Goal: Task Accomplishment & Management: Manage account settings

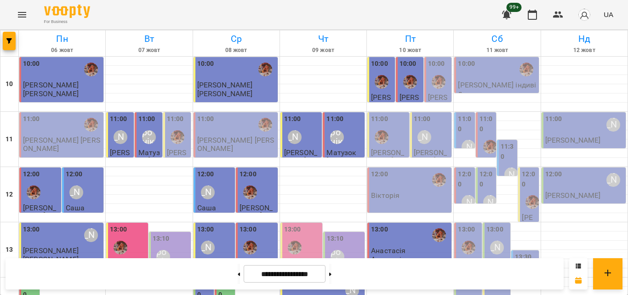
click at [486, 136] on div at bounding box center [489, 146] width 21 height 21
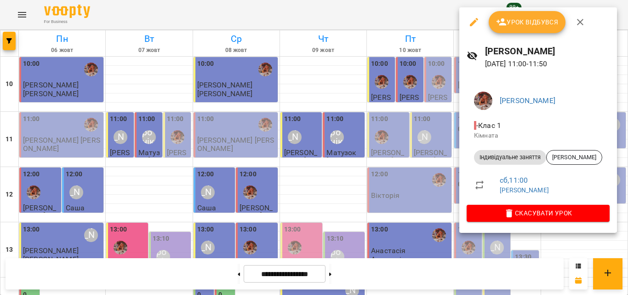
click at [423, 17] on div at bounding box center [314, 147] width 628 height 295
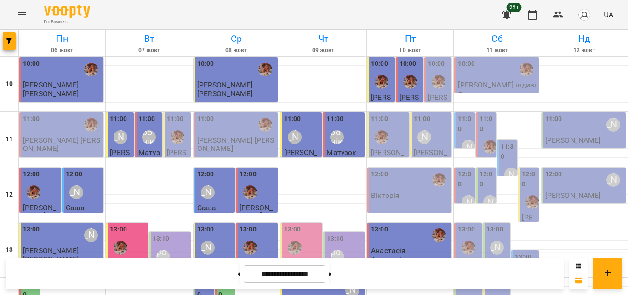
click at [502, 157] on label "11:30" at bounding box center [507, 152] width 15 height 20
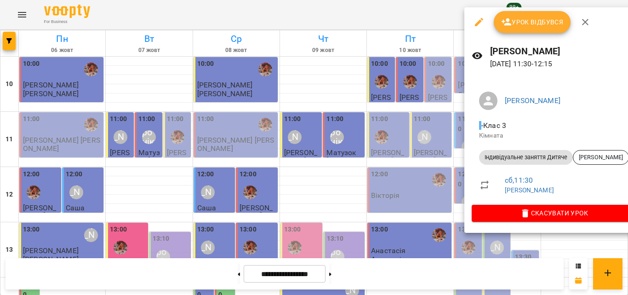
click at [436, 20] on div at bounding box center [314, 147] width 628 height 295
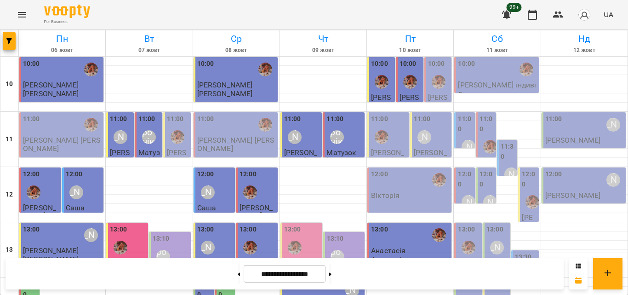
click at [461, 134] on label "11:00" at bounding box center [465, 124] width 15 height 20
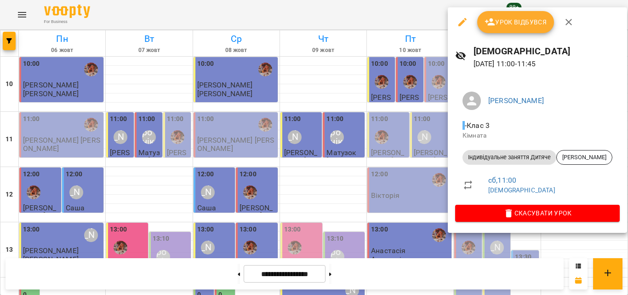
click at [383, 9] on div at bounding box center [314, 147] width 628 height 295
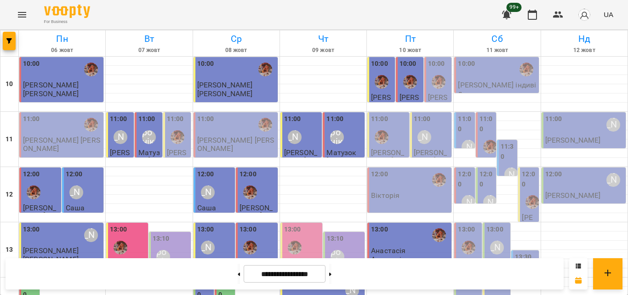
scroll to position [368, 0]
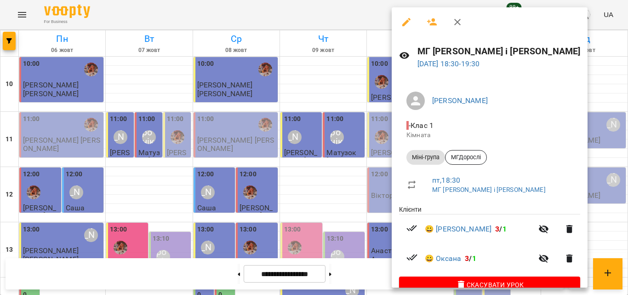
scroll to position [18, 0]
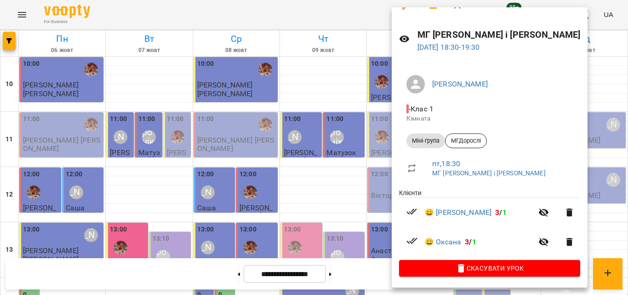
click at [282, 17] on div at bounding box center [314, 147] width 628 height 295
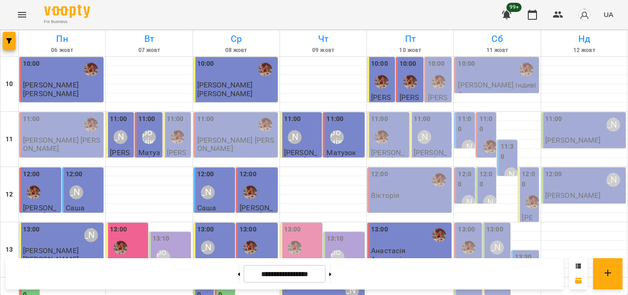
scroll to position [364, 0]
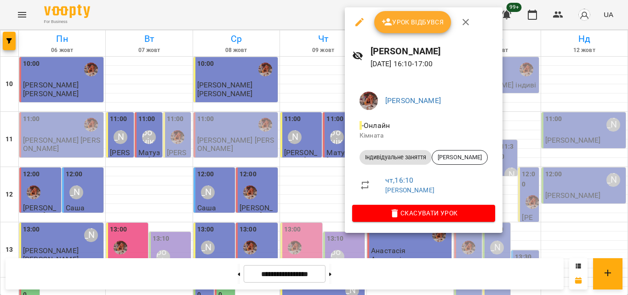
click at [327, 24] on div at bounding box center [314, 147] width 628 height 295
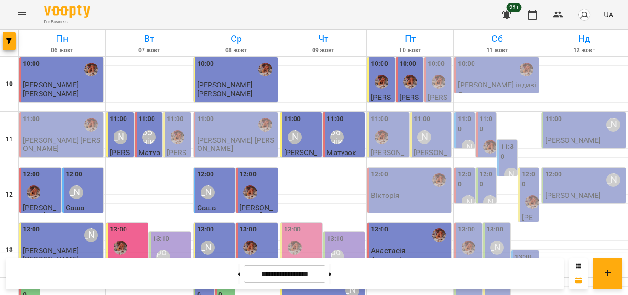
scroll to position [410, 0]
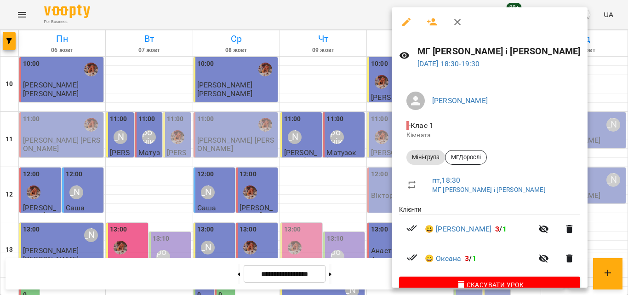
click at [350, 28] on div at bounding box center [314, 147] width 628 height 295
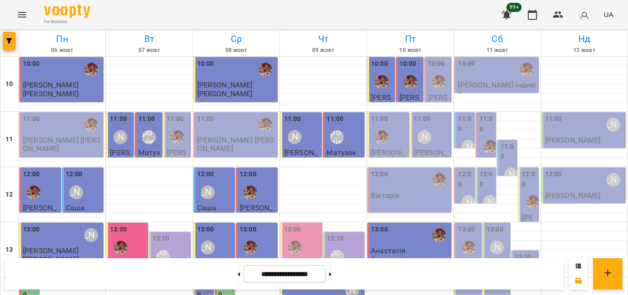
scroll to position [364, 0]
click at [331, 273] on button at bounding box center [330, 273] width 2 height 20
type input "**********"
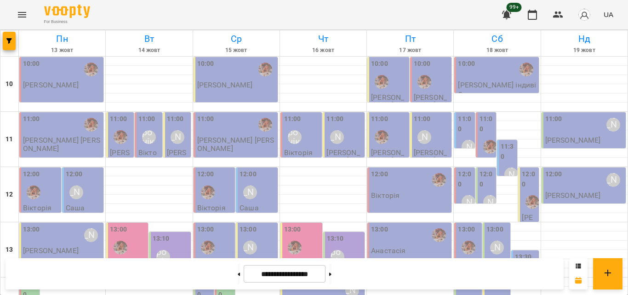
scroll to position [410, 0]
click at [396, 11] on div "For Business 99+ UA" at bounding box center [314, 14] width 628 height 29
click at [35, 204] on p "Вікторія" at bounding box center [37, 208] width 28 height 8
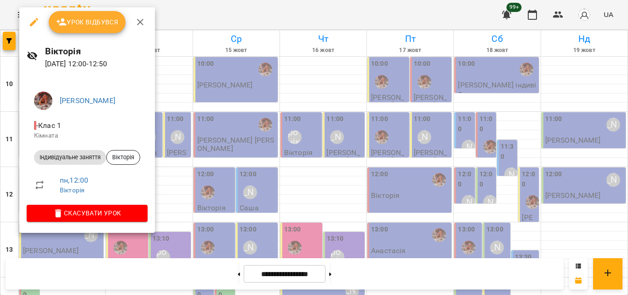
drag, startPoint x: 255, startPoint y: 14, endPoint x: 252, endPoint y: 18, distance: 5.2
click at [253, 17] on div at bounding box center [314, 147] width 628 height 295
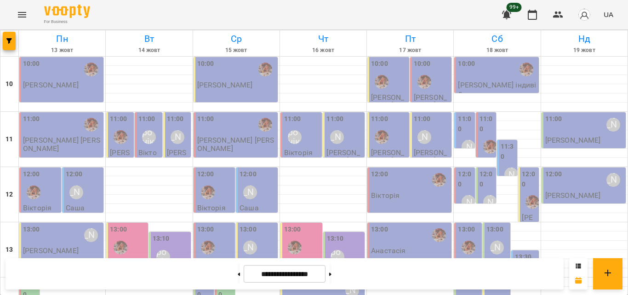
click at [43, 181] on div at bounding box center [33, 191] width 21 height 21
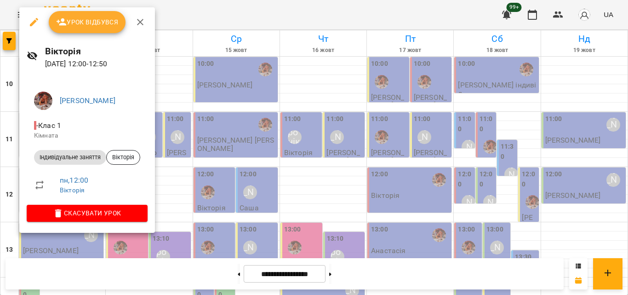
click at [233, 6] on div at bounding box center [314, 147] width 628 height 295
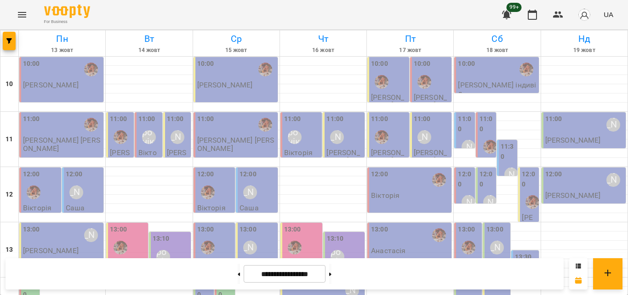
scroll to position [138, 0]
click at [84, 224] on div "13:00 [PERSON_NAME] [PERSON_NAME]" at bounding box center [62, 239] width 79 height 30
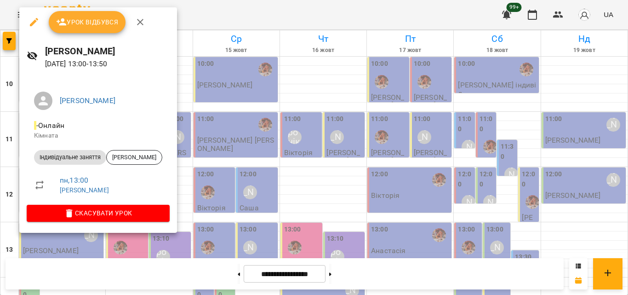
click at [223, 15] on div at bounding box center [314, 147] width 628 height 295
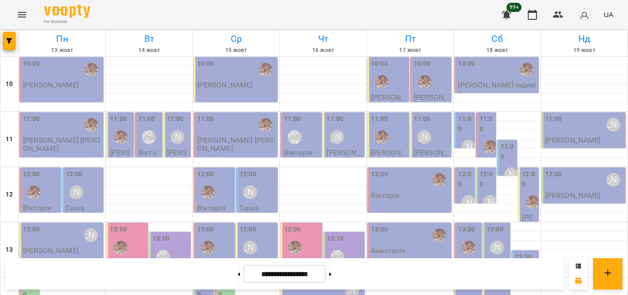
scroll to position [184, 0]
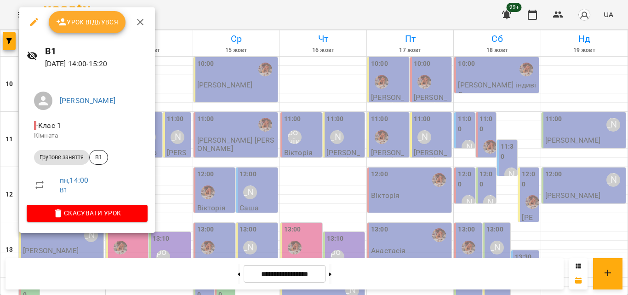
click at [181, 18] on div at bounding box center [314, 147] width 628 height 295
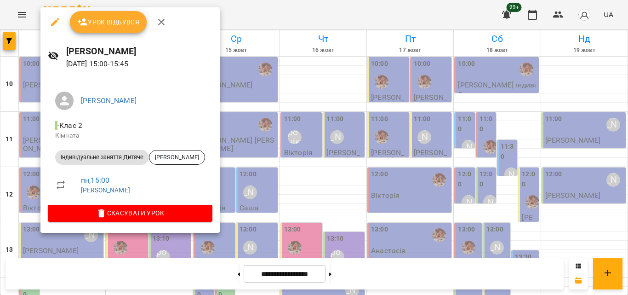
click at [234, 11] on div at bounding box center [314, 147] width 628 height 295
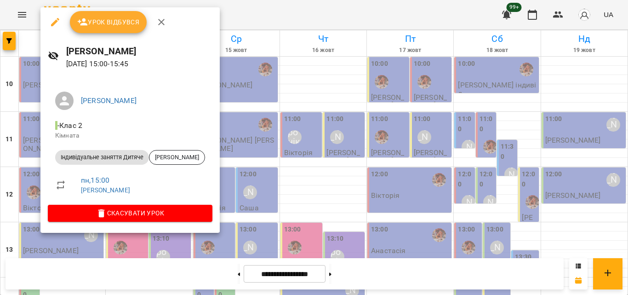
click at [271, 16] on div at bounding box center [314, 147] width 628 height 295
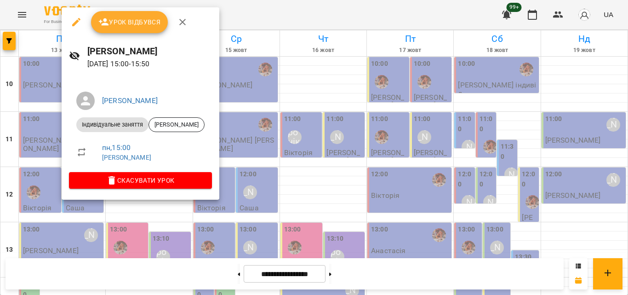
click at [268, 15] on div at bounding box center [314, 147] width 628 height 295
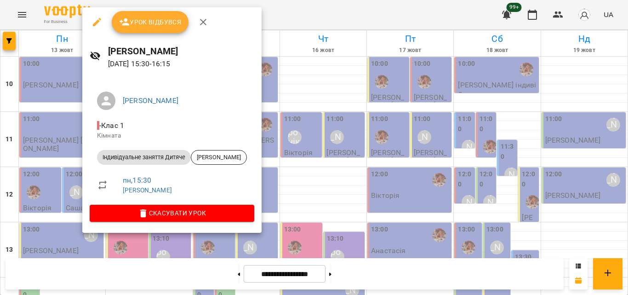
click at [314, 13] on div at bounding box center [314, 147] width 628 height 295
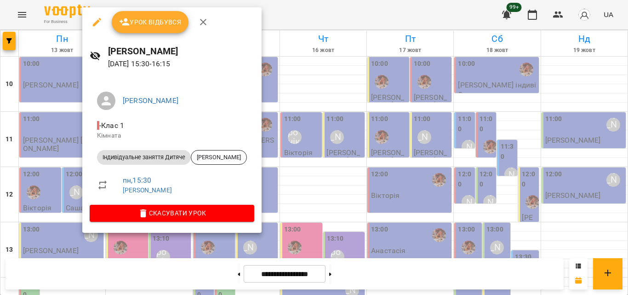
click at [262, 12] on div at bounding box center [314, 147] width 628 height 295
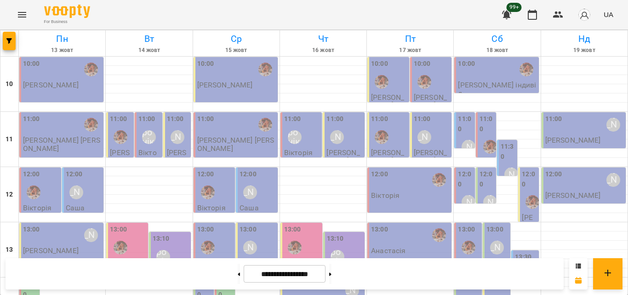
scroll to position [230, 0]
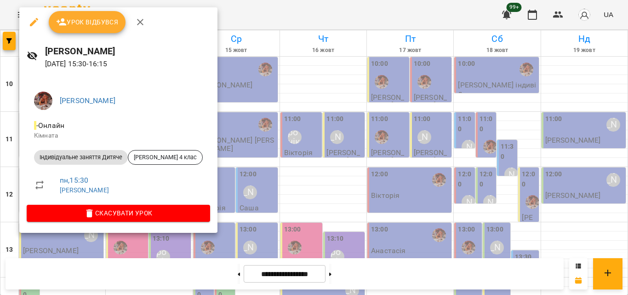
click at [261, 5] on div at bounding box center [314, 147] width 628 height 295
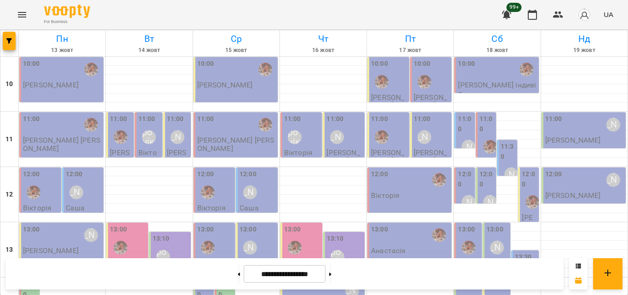
scroll to position [276, 0]
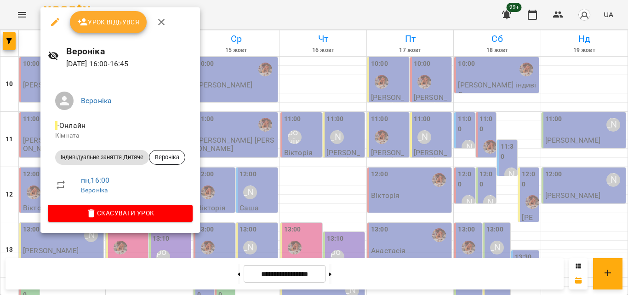
click at [229, 20] on div at bounding box center [314, 147] width 628 height 295
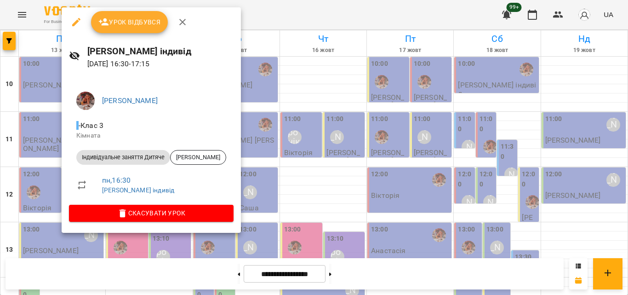
click at [239, 19] on div at bounding box center [314, 147] width 628 height 295
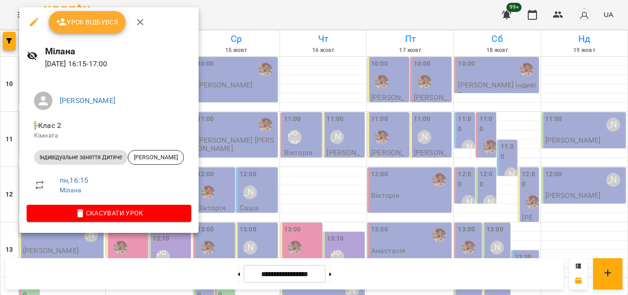
click at [239, 13] on div at bounding box center [314, 147] width 628 height 295
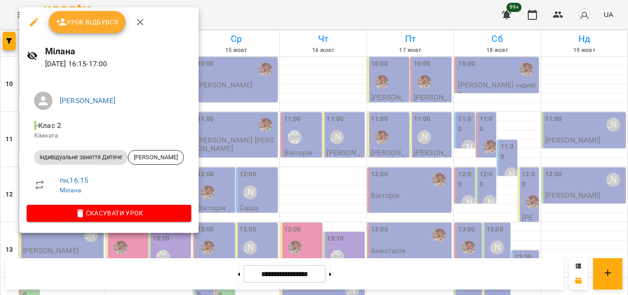
drag, startPoint x: 233, startPoint y: 14, endPoint x: 96, endPoint y: 136, distance: 183.5
click at [233, 13] on div at bounding box center [314, 147] width 628 height 295
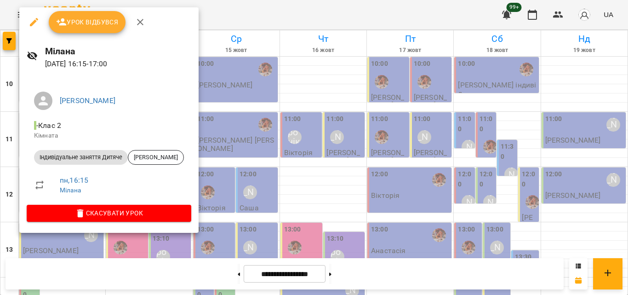
click at [263, 15] on div at bounding box center [314, 147] width 628 height 295
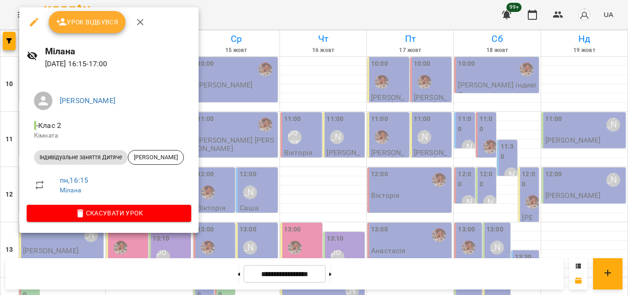
click at [296, 7] on div at bounding box center [314, 147] width 628 height 295
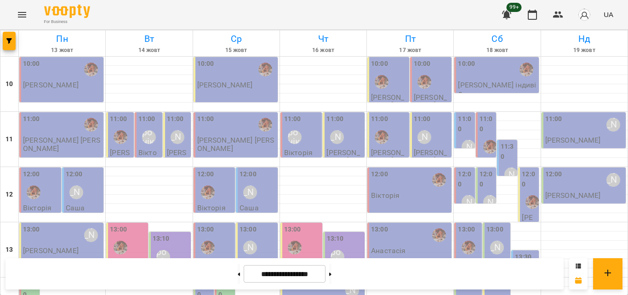
scroll to position [322, 0]
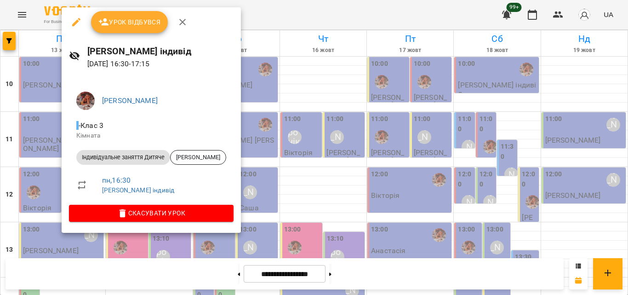
click at [241, 16] on div at bounding box center [314, 147] width 628 height 295
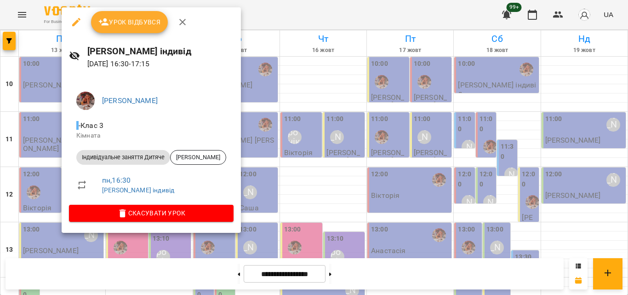
click at [292, 10] on div at bounding box center [314, 147] width 628 height 295
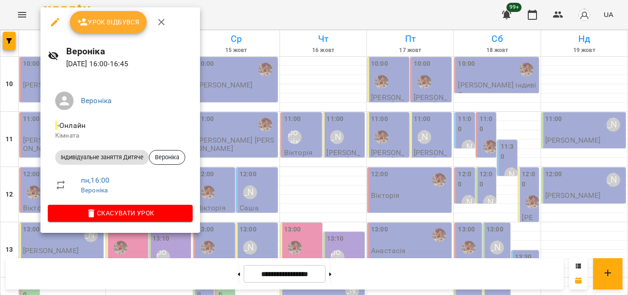
click at [262, 4] on div at bounding box center [314, 147] width 628 height 295
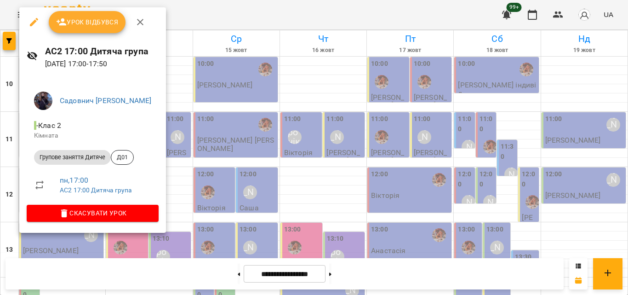
click at [217, 11] on div at bounding box center [314, 147] width 628 height 295
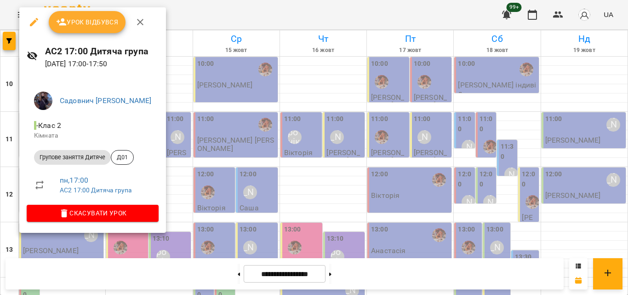
click at [218, 11] on div at bounding box center [314, 147] width 628 height 295
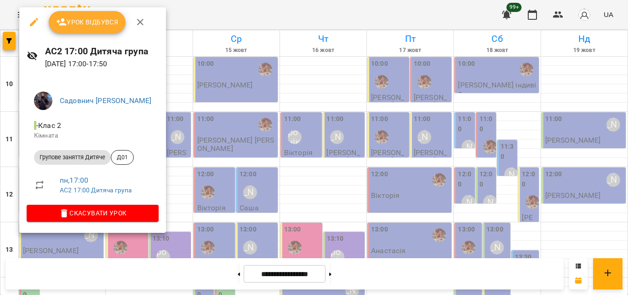
click at [209, 20] on div at bounding box center [314, 147] width 628 height 295
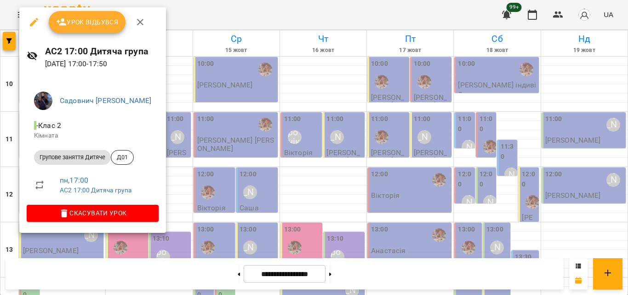
click at [212, 18] on div at bounding box center [314, 147] width 628 height 295
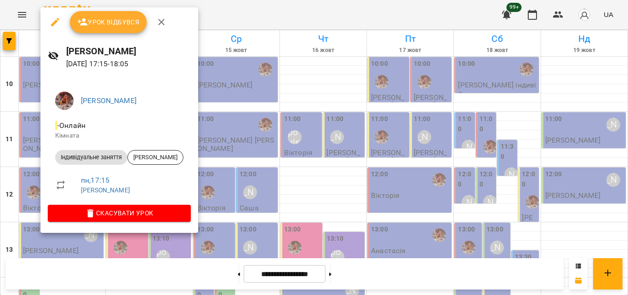
click at [246, 11] on div at bounding box center [314, 147] width 628 height 295
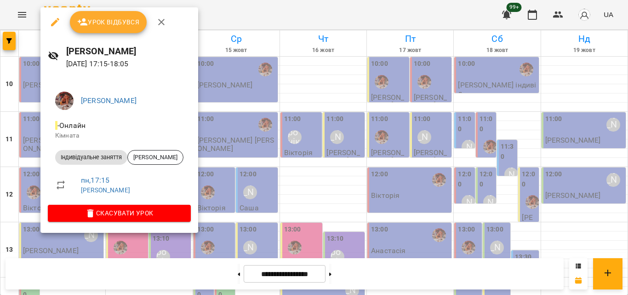
click at [220, 21] on div at bounding box center [314, 147] width 628 height 295
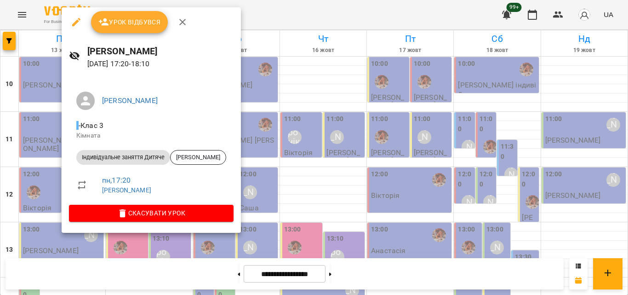
click at [253, 15] on div at bounding box center [314, 147] width 628 height 295
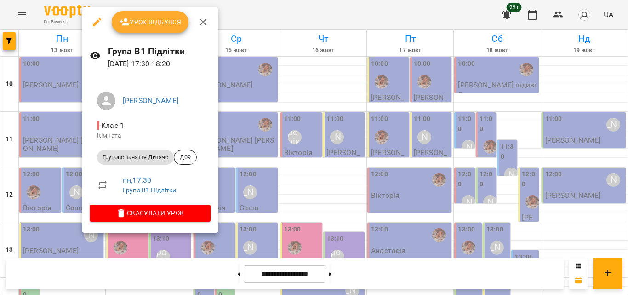
click at [236, 19] on div at bounding box center [314, 147] width 628 height 295
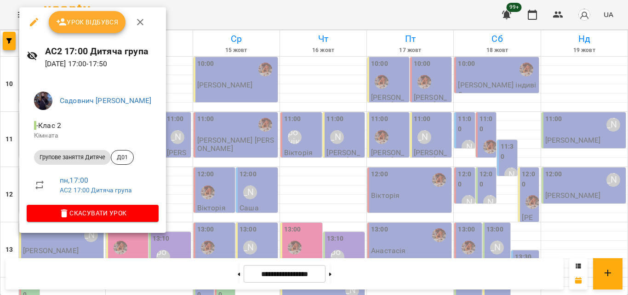
drag, startPoint x: 204, startPoint y: 30, endPoint x: 208, endPoint y: 18, distance: 12.5
click at [208, 18] on div at bounding box center [314, 147] width 628 height 295
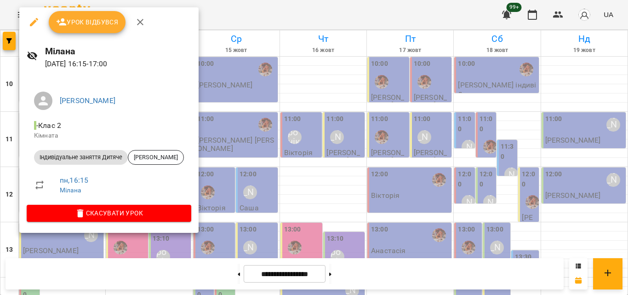
click at [261, 16] on div at bounding box center [314, 147] width 628 height 295
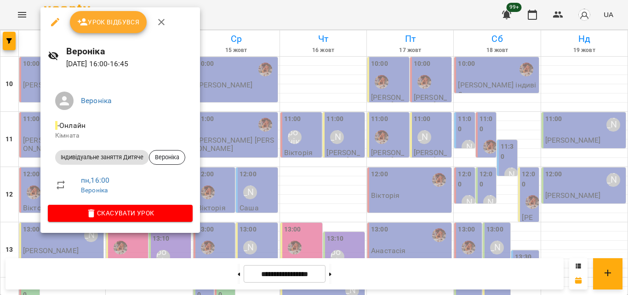
click at [262, 30] on div at bounding box center [314, 147] width 628 height 295
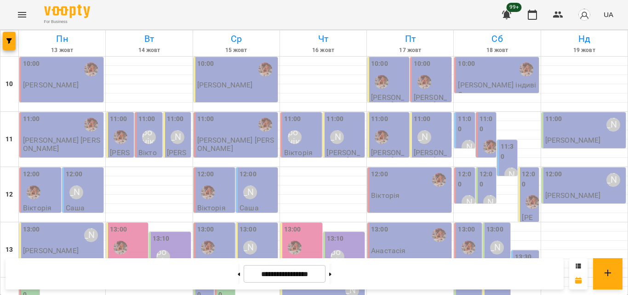
scroll to position [364, 0]
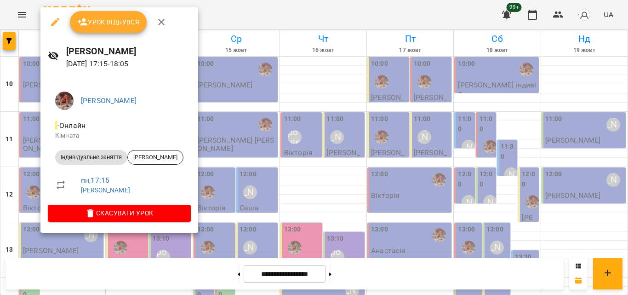
click at [226, 25] on div at bounding box center [314, 147] width 628 height 295
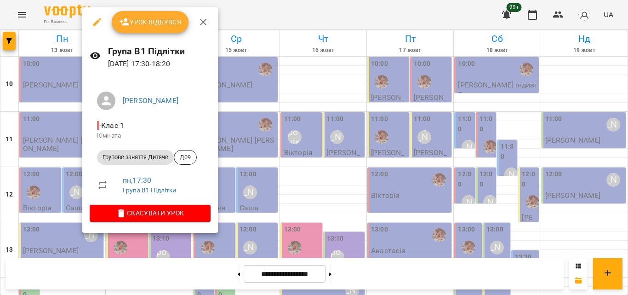
click at [283, 14] on div at bounding box center [314, 147] width 628 height 295
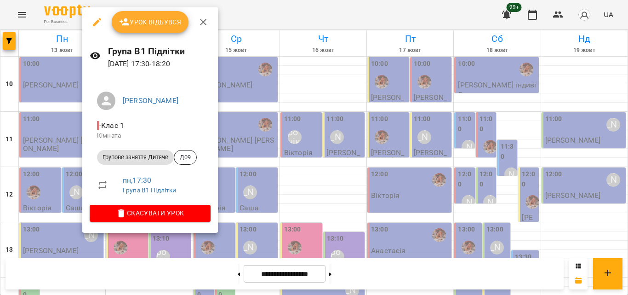
click at [267, 17] on div at bounding box center [314, 147] width 628 height 295
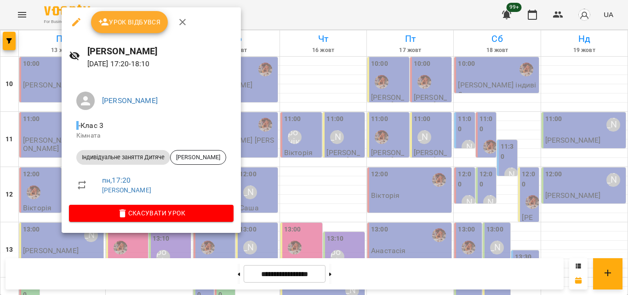
click at [256, 15] on div at bounding box center [314, 147] width 628 height 295
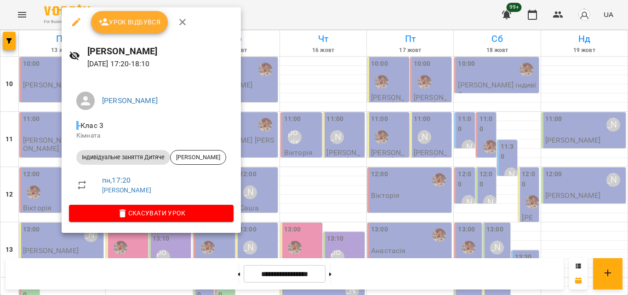
click at [252, 22] on div at bounding box center [314, 147] width 628 height 295
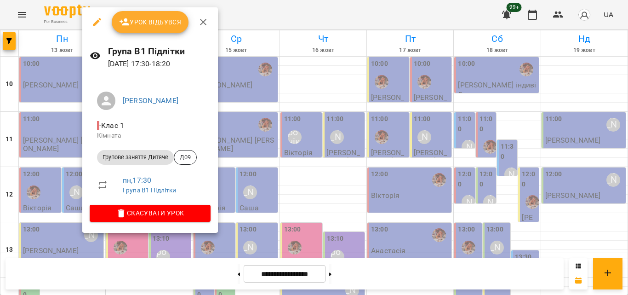
click at [252, 16] on div at bounding box center [314, 147] width 628 height 295
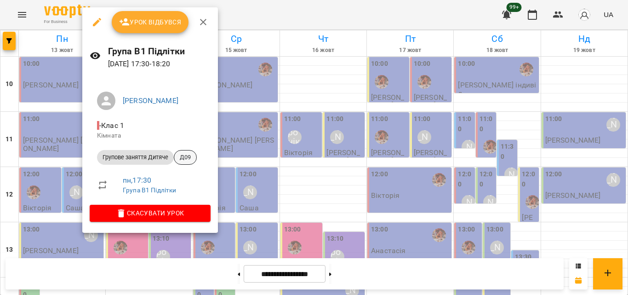
click at [181, 156] on span "Д09" at bounding box center [185, 157] width 22 height 8
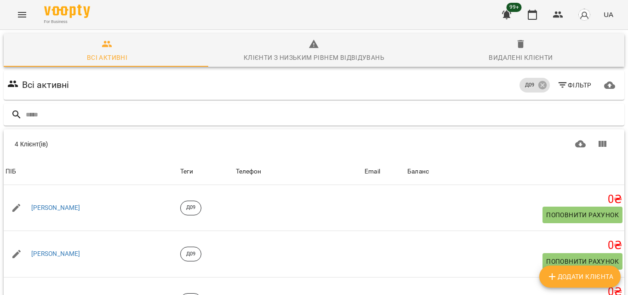
scroll to position [95, 0]
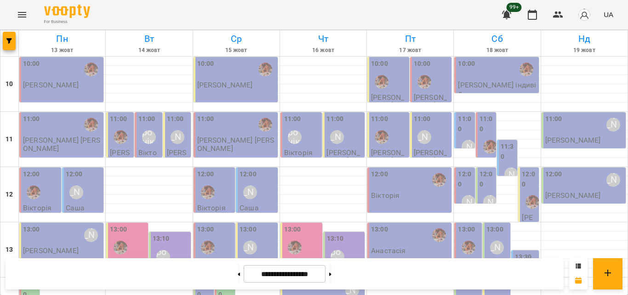
scroll to position [410, 0]
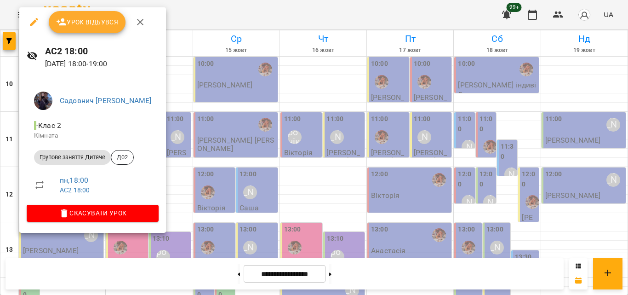
click at [186, 20] on div at bounding box center [314, 147] width 628 height 295
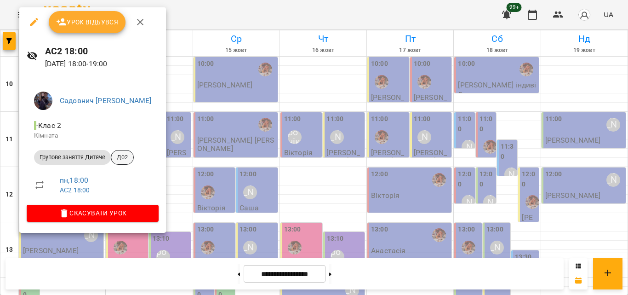
click at [119, 158] on span "Д02" at bounding box center [122, 157] width 22 height 8
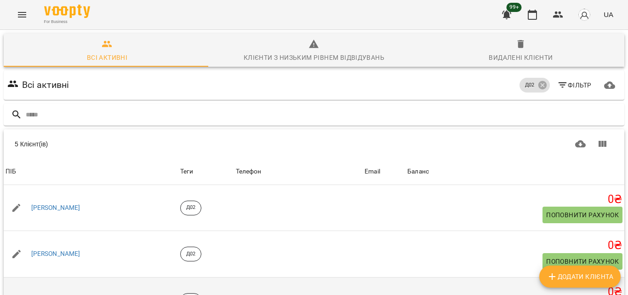
scroll to position [28, 0]
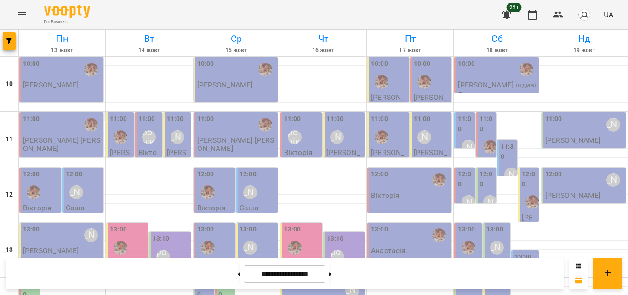
scroll to position [138, 0]
click at [31, 279] on label "14:00" at bounding box center [30, 289] width 15 height 20
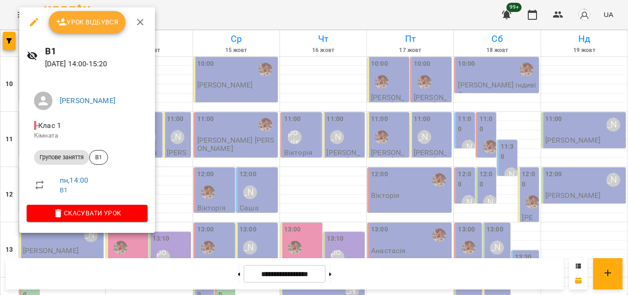
click at [102, 149] on li "Групове заняття В1" at bounding box center [87, 157] width 121 height 22
click at [100, 158] on span "В1" at bounding box center [99, 157] width 18 height 8
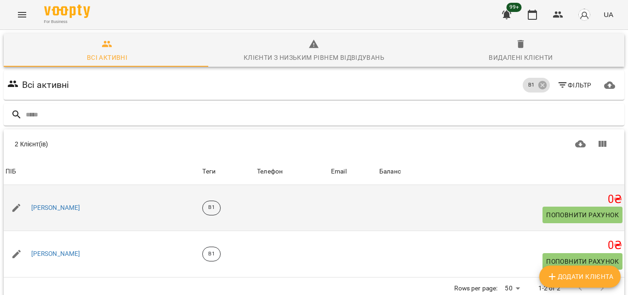
scroll to position [40, 0]
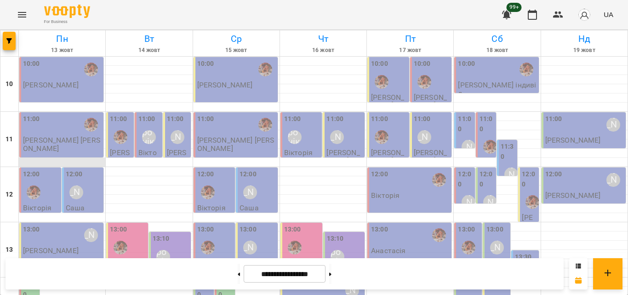
scroll to position [138, 0]
click at [64, 224] on div "13:00 [PERSON_NAME]" at bounding box center [62, 234] width 79 height 21
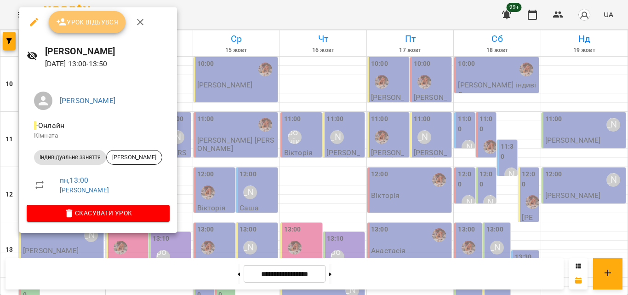
click at [99, 30] on button "Урок відбувся" at bounding box center [87, 22] width 77 height 22
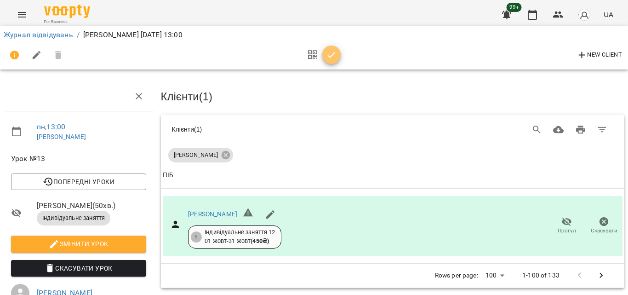
click at [339, 50] on span "button" at bounding box center [331, 55] width 18 height 11
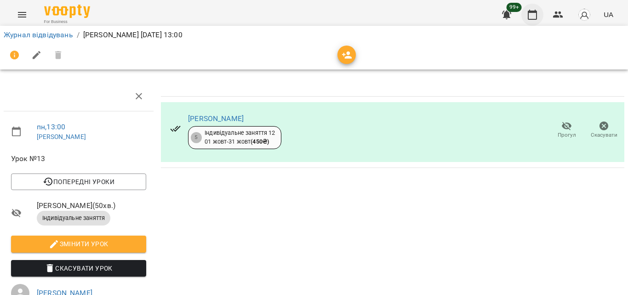
click at [532, 6] on button "button" at bounding box center [532, 15] width 22 height 22
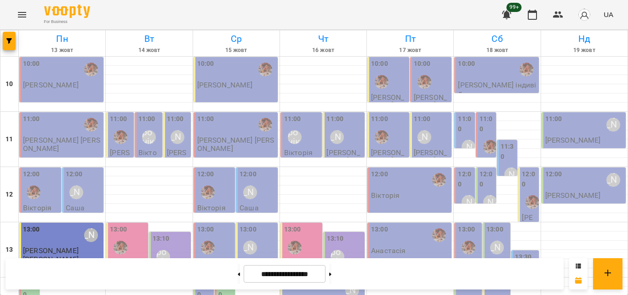
scroll to position [318, 0]
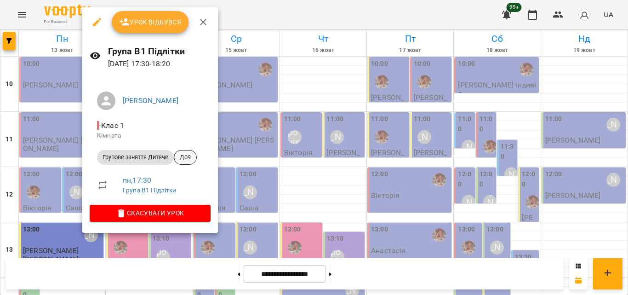
click at [183, 151] on div "Д09" at bounding box center [185, 157] width 23 height 15
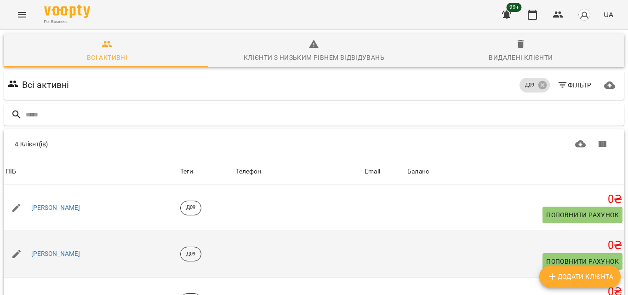
scroll to position [95, 0]
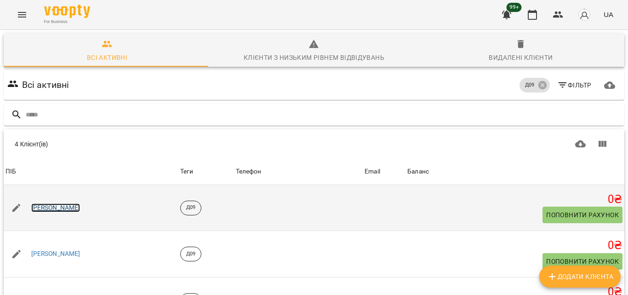
click at [62, 203] on link "[PERSON_NAME]" at bounding box center [55, 207] width 49 height 9
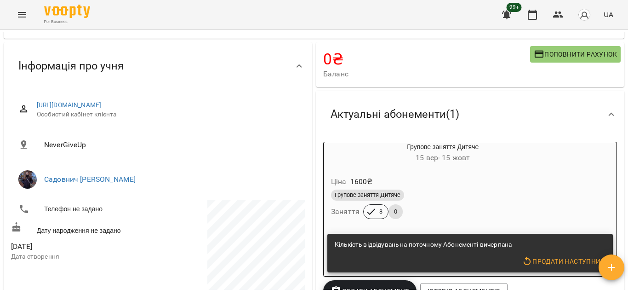
scroll to position [46, 0]
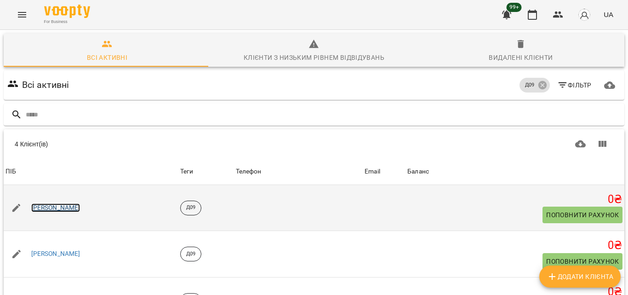
click at [33, 206] on link "[PERSON_NAME]" at bounding box center [55, 207] width 49 height 9
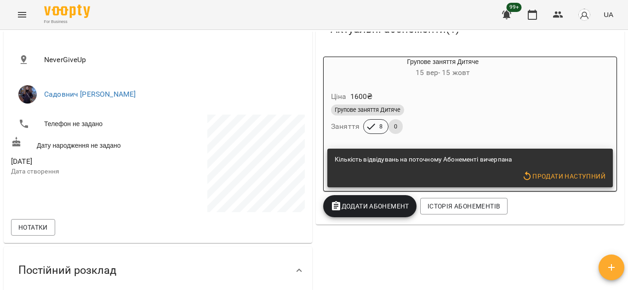
scroll to position [161, 0]
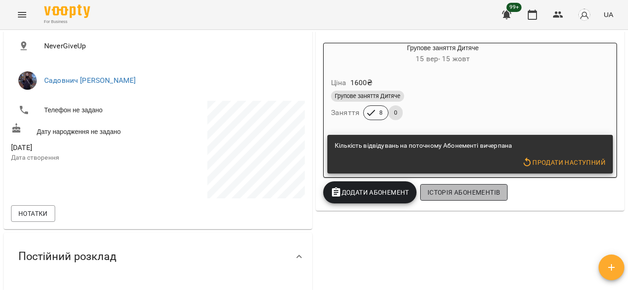
click at [452, 194] on span "Історія абонементів" at bounding box center [463, 192] width 73 height 11
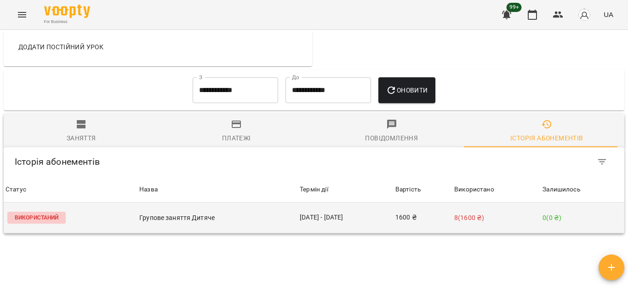
scroll to position [610, 0]
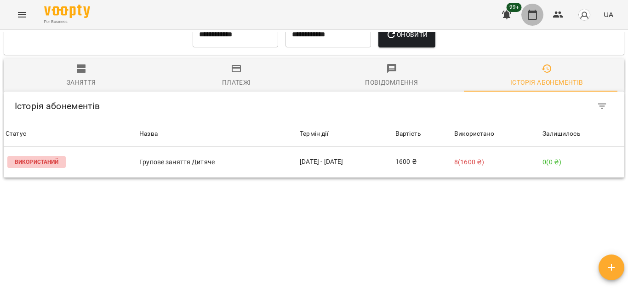
click at [543, 12] on button "button" at bounding box center [532, 15] width 22 height 22
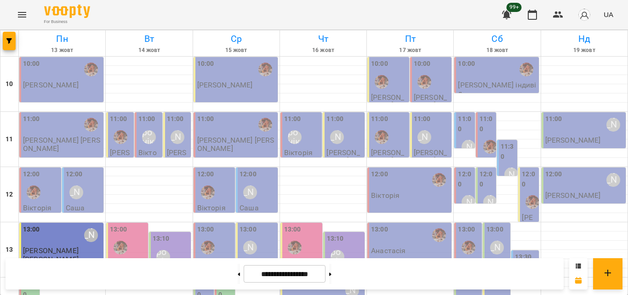
scroll to position [410, 0]
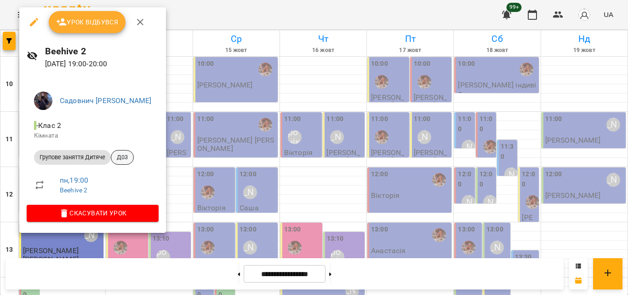
click at [130, 160] on span "Д03" at bounding box center [122, 157] width 22 height 8
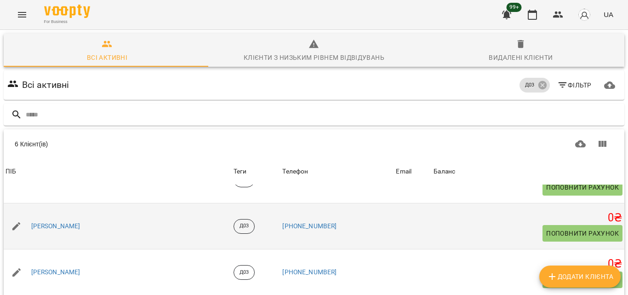
scroll to position [114, 0]
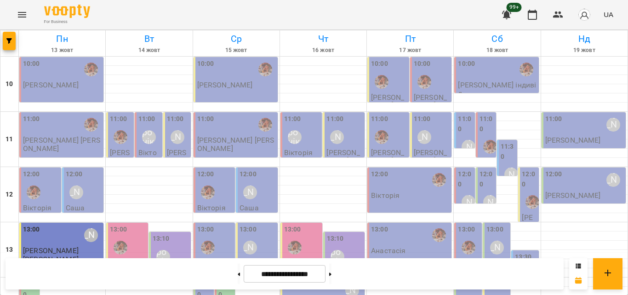
scroll to position [410, 0]
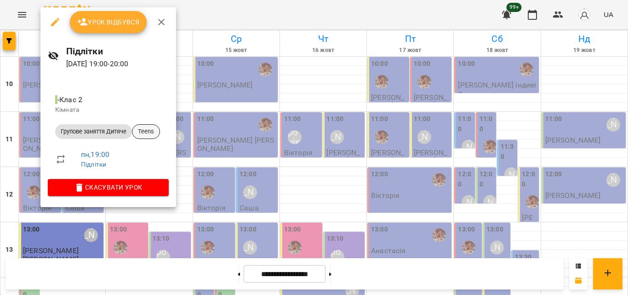
drag, startPoint x: 146, startPoint y: 128, endPoint x: 221, endPoint y: 22, distance: 130.0
click at [220, 25] on div "Урок відбувся Підлітки [DATE] 19:00 - 20:00 - Клас 2 Кімната Групове заняття Ди…" at bounding box center [314, 147] width 628 height 295
click at [223, 19] on div at bounding box center [314, 147] width 628 height 295
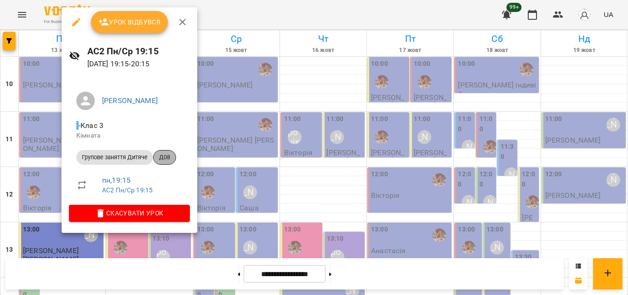
click at [164, 159] on span "Д08" at bounding box center [164, 157] width 22 height 8
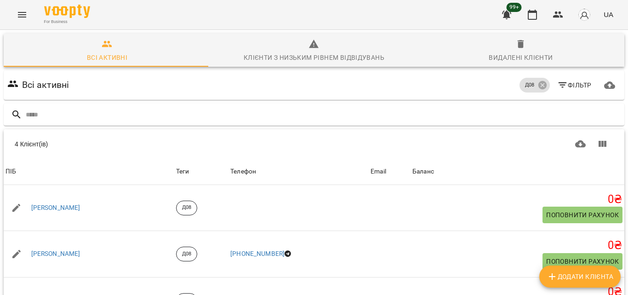
scroll to position [95, 0]
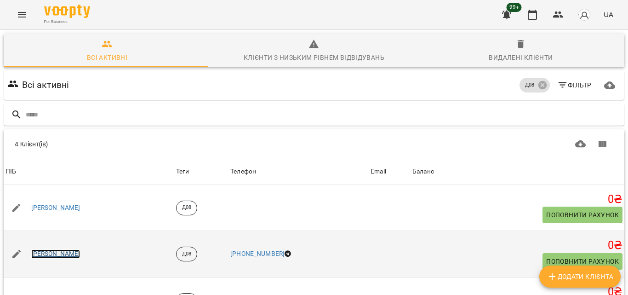
click at [62, 249] on link "[PERSON_NAME]" at bounding box center [55, 253] width 49 height 9
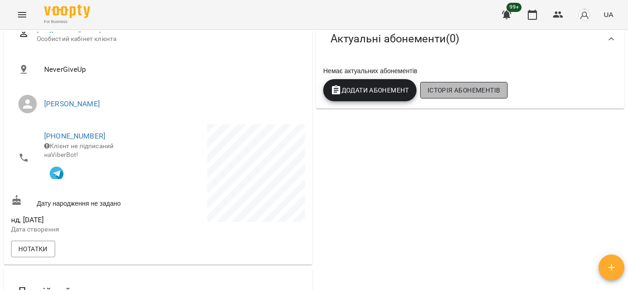
click at [459, 83] on button "Історія абонементів" at bounding box center [463, 90] width 87 height 17
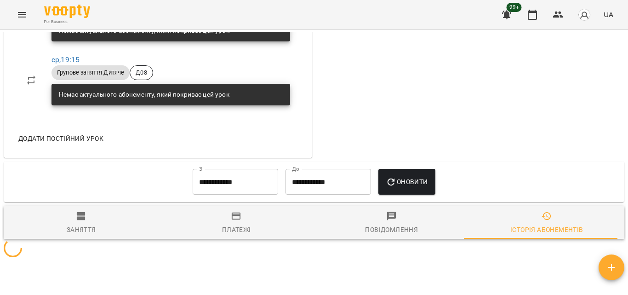
scroll to position [612, 0]
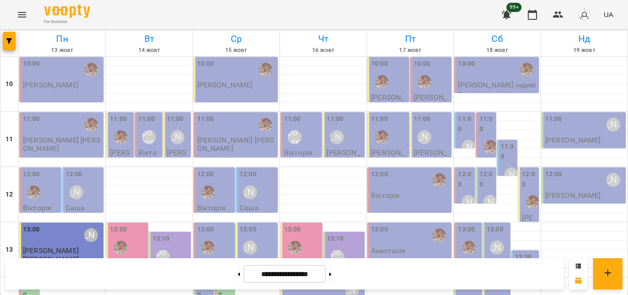
scroll to position [410, 0]
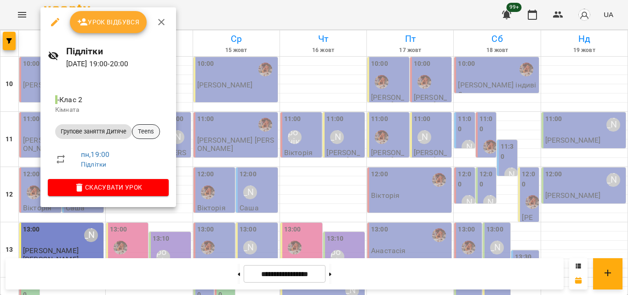
click at [136, 135] on span "Teens" at bounding box center [145, 131] width 27 height 8
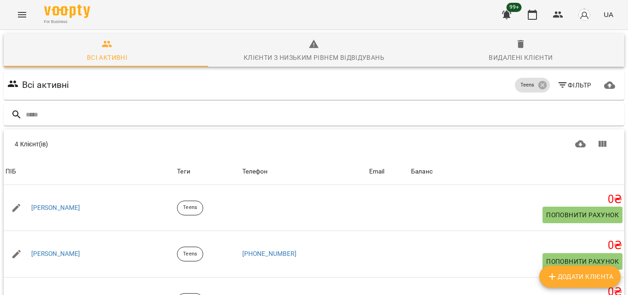
scroll to position [95, 0]
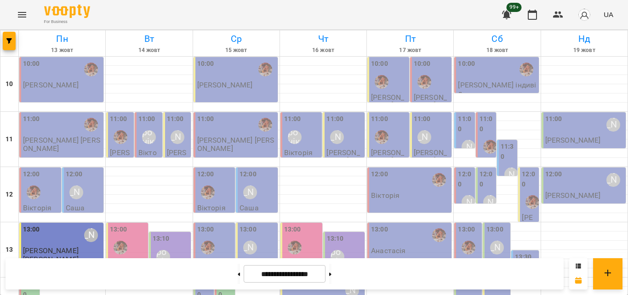
scroll to position [410, 0]
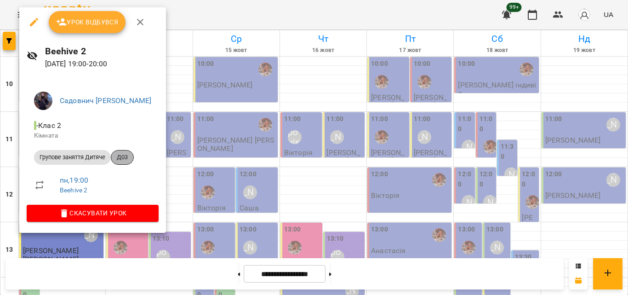
click at [125, 151] on div "Д03" at bounding box center [122, 157] width 23 height 15
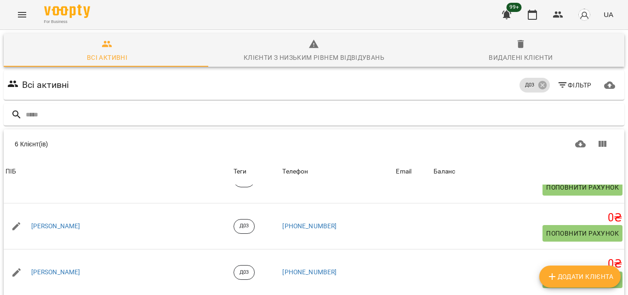
scroll to position [92, 0]
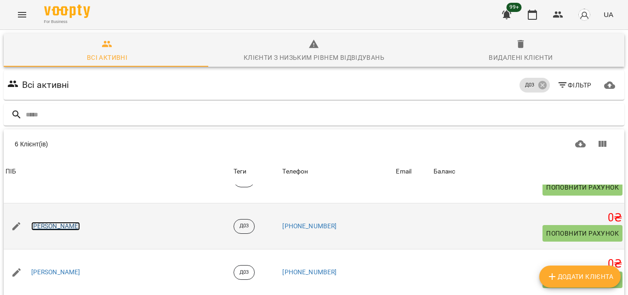
click at [62, 221] on link "[PERSON_NAME]" at bounding box center [55, 225] width 49 height 9
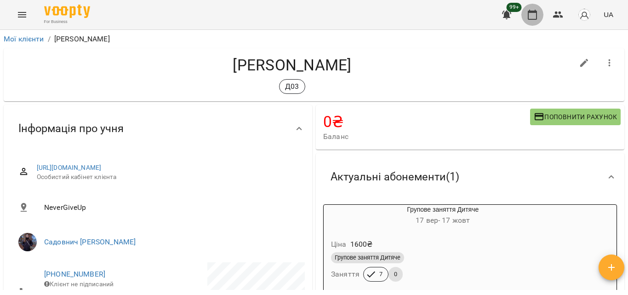
click at [532, 15] on icon "button" at bounding box center [532, 14] width 11 height 11
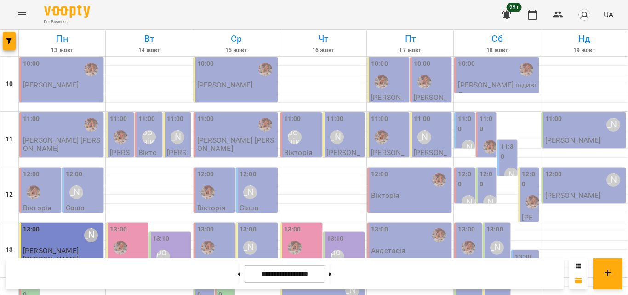
scroll to position [184, 0]
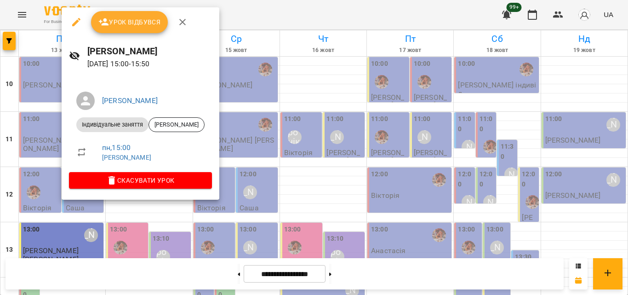
click at [257, 18] on div at bounding box center [314, 147] width 628 height 295
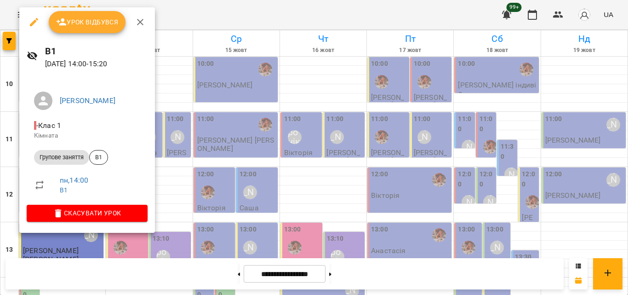
click at [219, 4] on div at bounding box center [314, 147] width 628 height 295
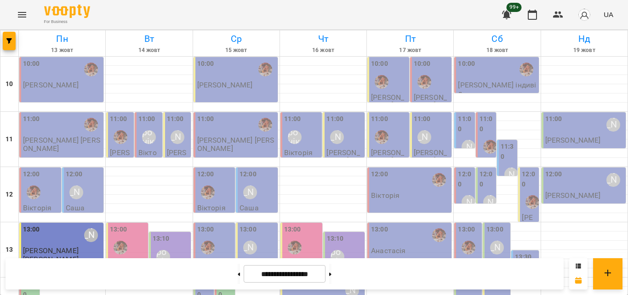
scroll to position [276, 0]
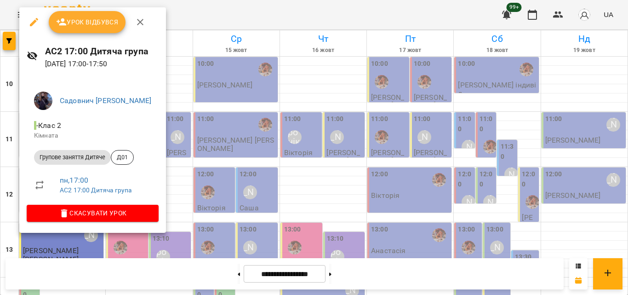
click at [186, 17] on div at bounding box center [314, 147] width 628 height 295
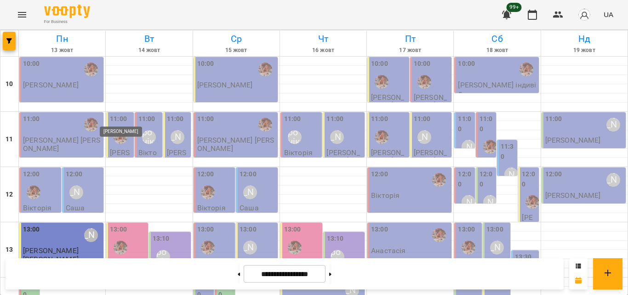
scroll to position [410, 0]
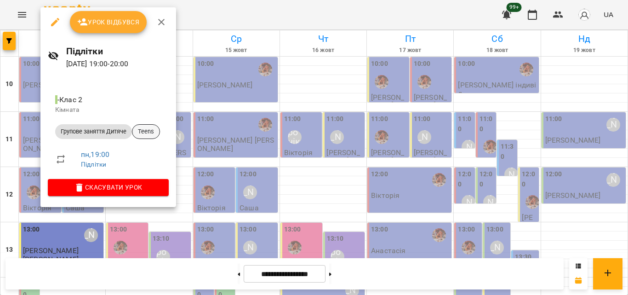
click at [150, 125] on div "Teens" at bounding box center [146, 131] width 28 height 15
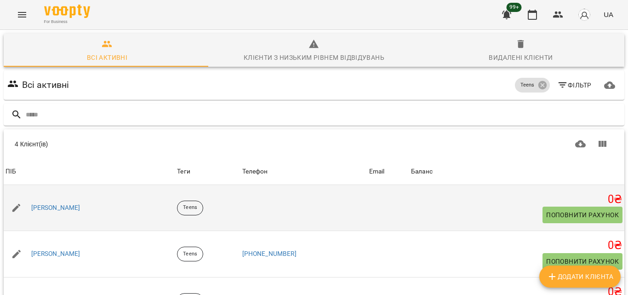
scroll to position [95, 0]
click at [62, 201] on div "[PERSON_NAME]" at bounding box center [55, 207] width 53 height 13
click at [62, 203] on link "[PERSON_NAME]" at bounding box center [55, 207] width 49 height 9
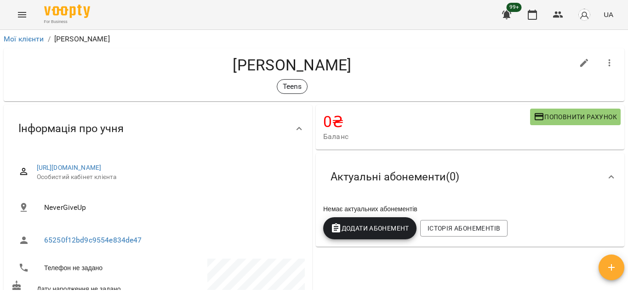
scroll to position [46, 0]
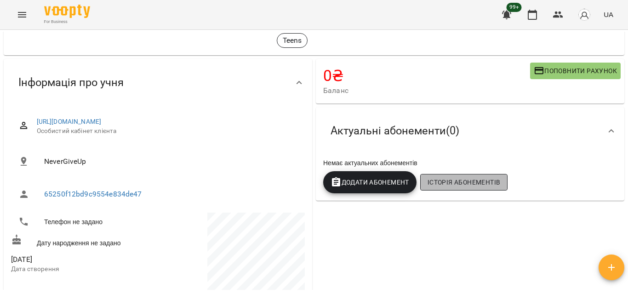
click at [458, 186] on span "Історія абонементів" at bounding box center [463, 181] width 73 height 11
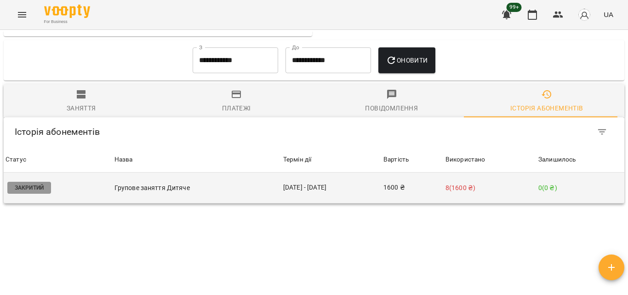
scroll to position [639, 0]
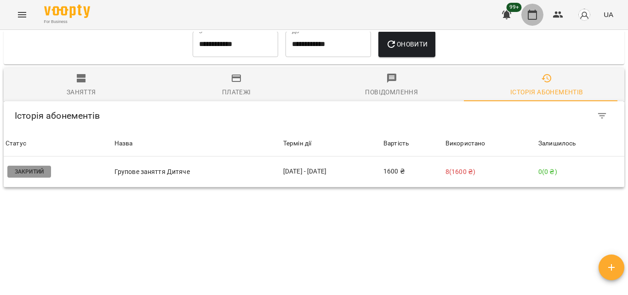
click at [541, 14] on button "button" at bounding box center [532, 15] width 22 height 22
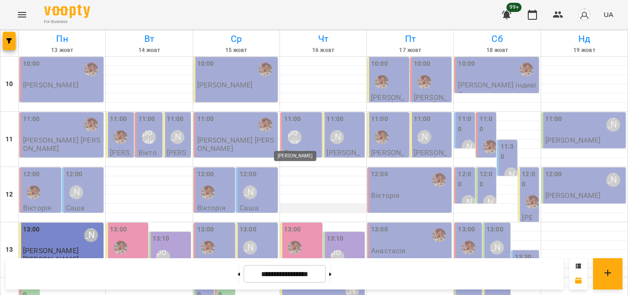
scroll to position [230, 0]
click at [566, 16] on button "button" at bounding box center [558, 15] width 22 height 22
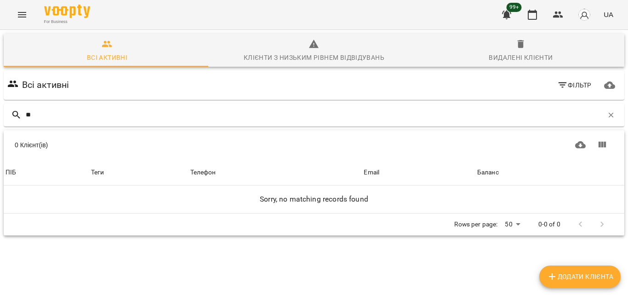
type input "*"
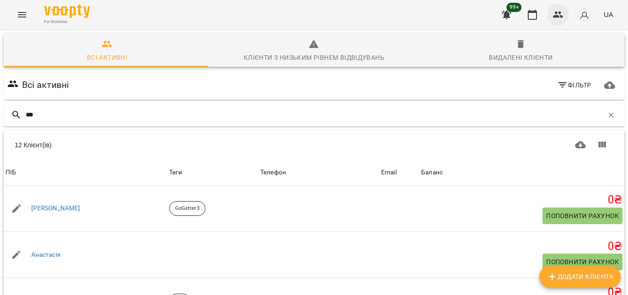
type input "***"
click at [556, 11] on icon "button" at bounding box center [557, 14] width 11 height 11
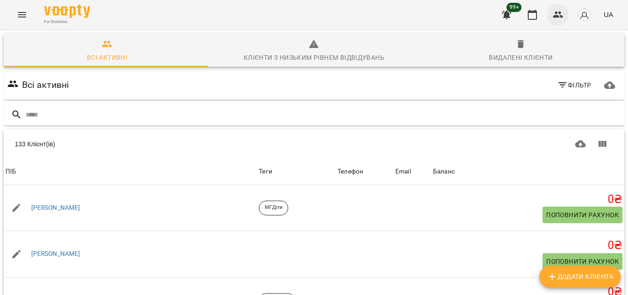
scroll to position [114, 0]
click at [558, 15] on icon "button" at bounding box center [557, 14] width 11 height 11
click at [533, 12] on icon "button" at bounding box center [531, 15] width 9 height 10
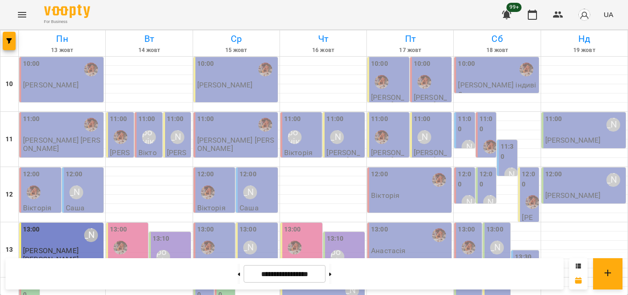
scroll to position [410, 0]
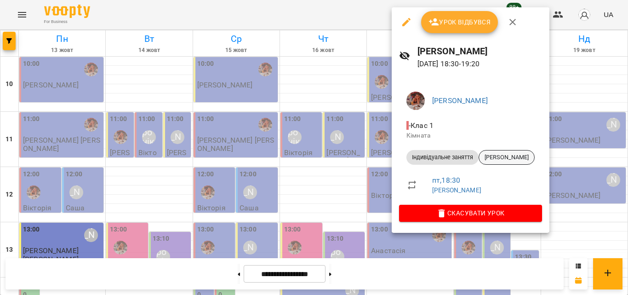
click at [515, 159] on span "[PERSON_NAME]" at bounding box center [506, 157] width 55 height 8
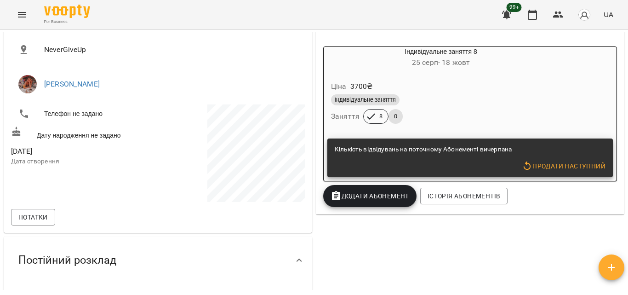
scroll to position [184, 0]
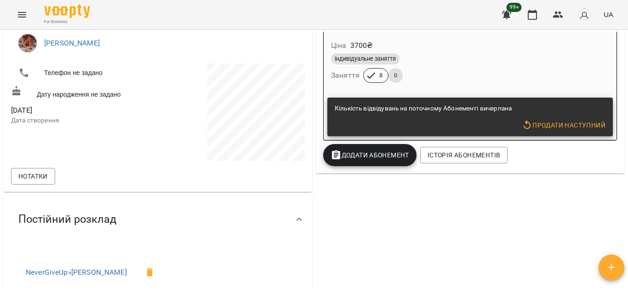
click at [530, 120] on button "Продати наступний" at bounding box center [563, 125] width 91 height 17
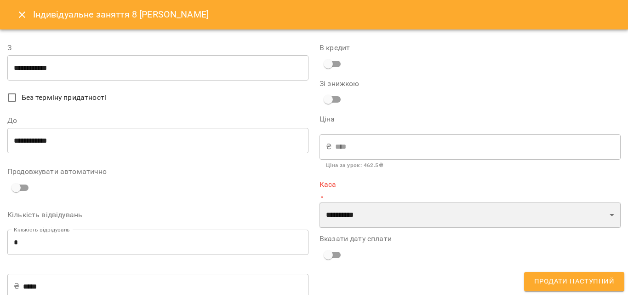
click at [381, 213] on select "**********" at bounding box center [469, 215] width 301 height 26
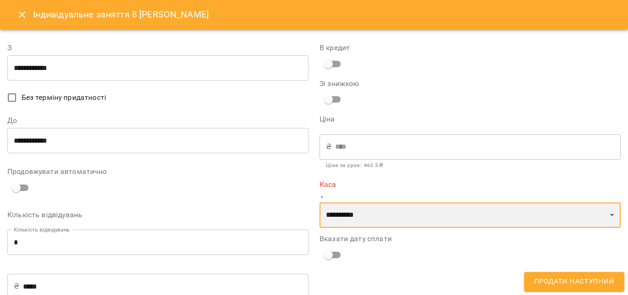
select select "****"
click at [319, 202] on select "**********" at bounding box center [469, 215] width 301 height 26
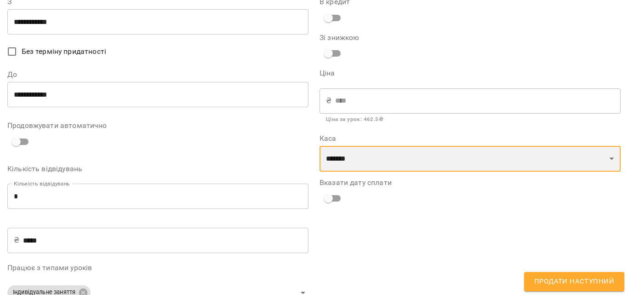
scroll to position [0, 0]
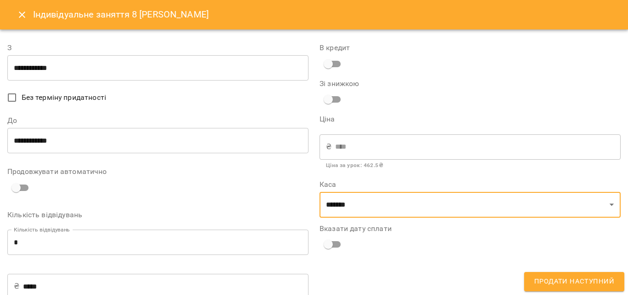
click at [68, 79] on input "**********" at bounding box center [157, 68] width 301 height 26
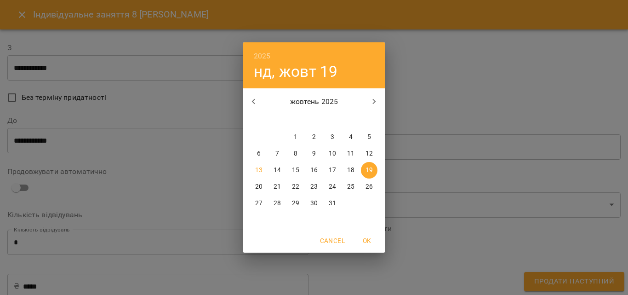
click at [257, 165] on p "13" at bounding box center [258, 169] width 7 height 9
type input "**********"
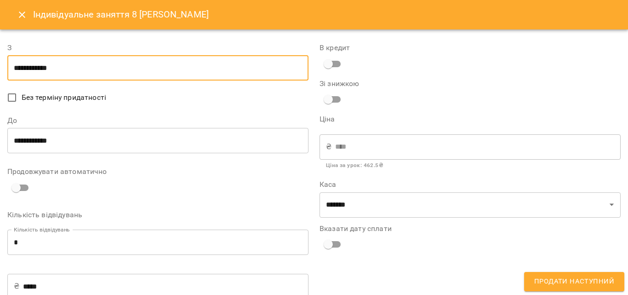
click at [100, 132] on input "**********" at bounding box center [157, 141] width 301 height 26
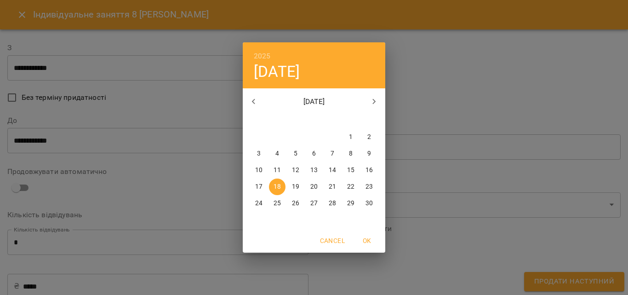
click at [315, 171] on p "13" at bounding box center [313, 169] width 7 height 9
type input "**********"
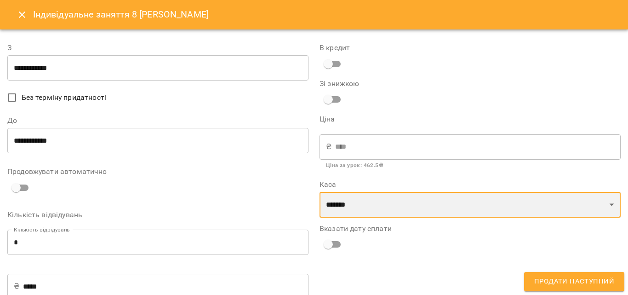
click at [353, 205] on select "**********" at bounding box center [469, 205] width 301 height 26
click at [319, 192] on select "**********" at bounding box center [469, 205] width 301 height 26
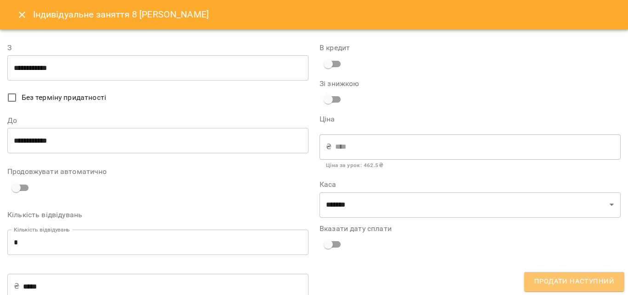
click at [601, 280] on span "Продати наступний" at bounding box center [574, 281] width 80 height 12
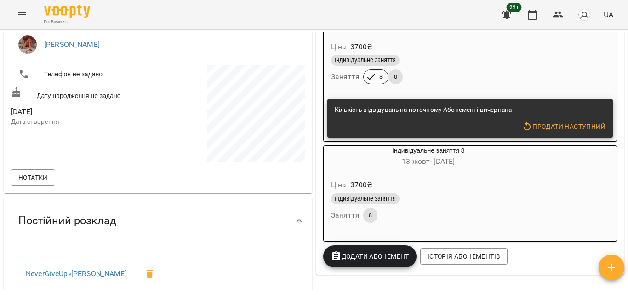
scroll to position [184, 0]
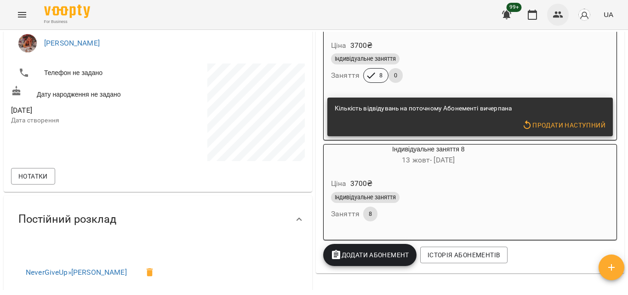
drag, startPoint x: 558, startPoint y: 12, endPoint x: 565, endPoint y: 6, distance: 9.5
click at [561, 10] on icon "button" at bounding box center [557, 14] width 11 height 11
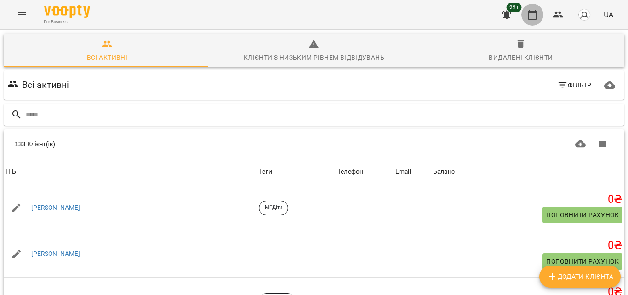
click at [531, 11] on icon "button" at bounding box center [531, 15] width 9 height 10
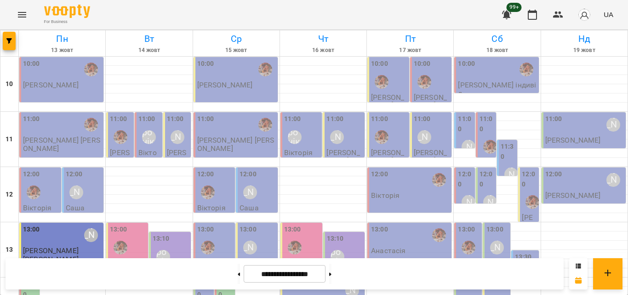
scroll to position [184, 0]
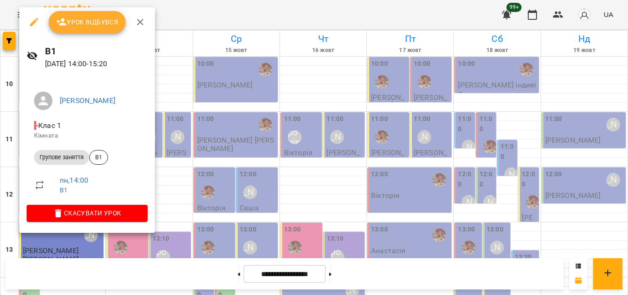
click at [74, 23] on span "Урок відбувся" at bounding box center [87, 22] width 62 height 11
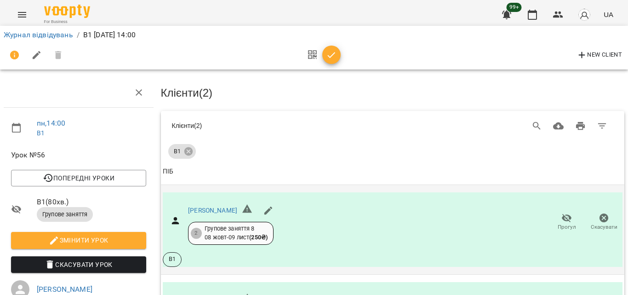
scroll to position [135, 0]
click at [330, 61] on button "button" at bounding box center [331, 54] width 18 height 18
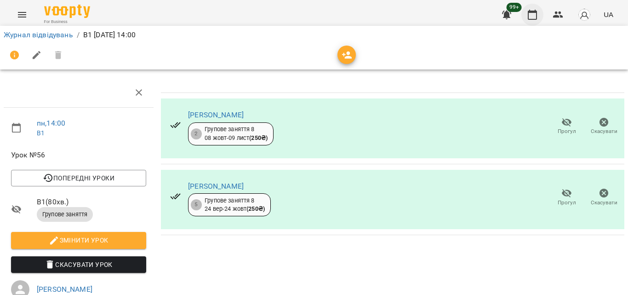
click at [537, 11] on icon "button" at bounding box center [531, 15] width 9 height 10
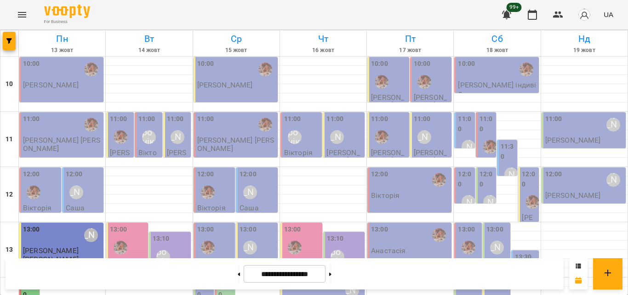
scroll to position [180, 0]
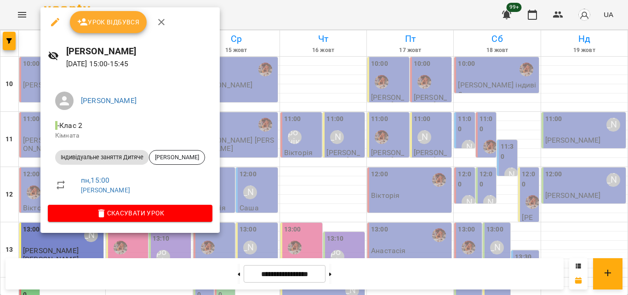
click at [109, 17] on span "Урок відбувся" at bounding box center [108, 22] width 62 height 11
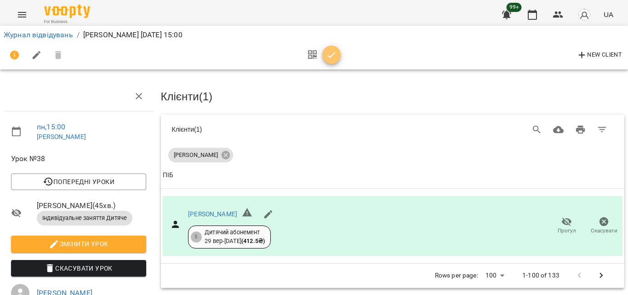
click at [326, 57] on icon "button" at bounding box center [331, 55] width 11 height 11
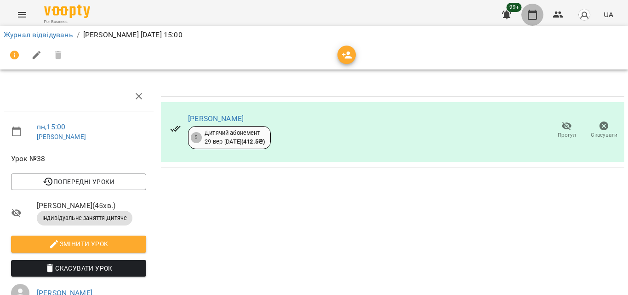
click at [523, 15] on button "button" at bounding box center [532, 15] width 22 height 22
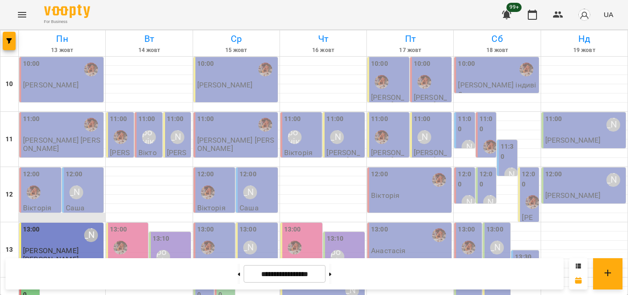
scroll to position [184, 0]
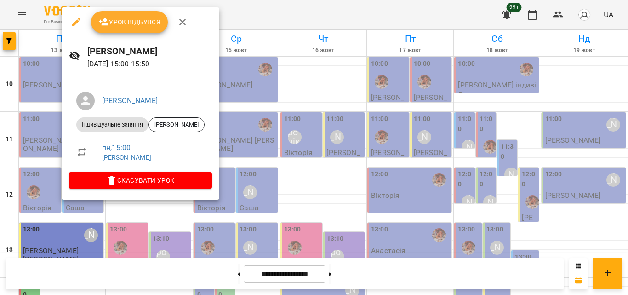
click at [245, 23] on div at bounding box center [314, 147] width 628 height 295
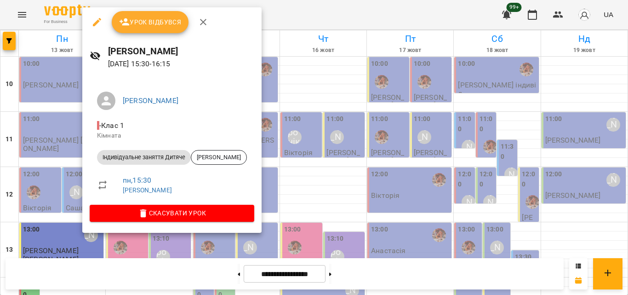
drag, startPoint x: 249, startPoint y: 20, endPoint x: 241, endPoint y: 24, distance: 8.4
click at [248, 23] on div at bounding box center [314, 147] width 628 height 295
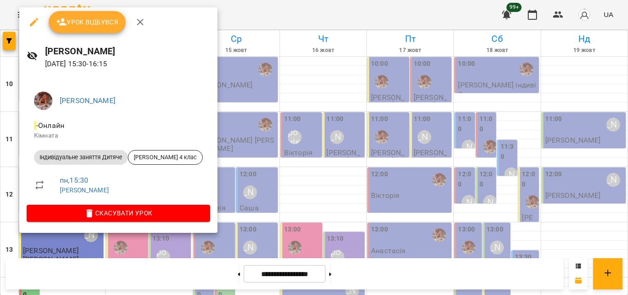
click at [215, 27] on div at bounding box center [314, 147] width 628 height 295
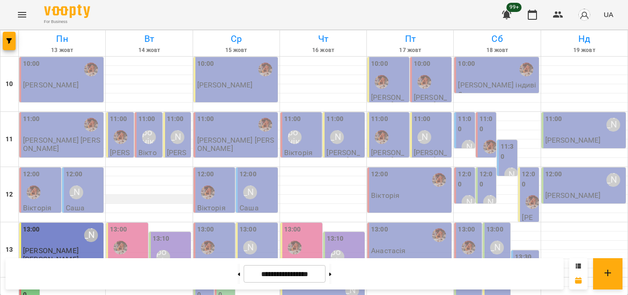
scroll to position [46, 0]
click at [74, 185] on div "[PERSON_NAME]" at bounding box center [76, 192] width 14 height 14
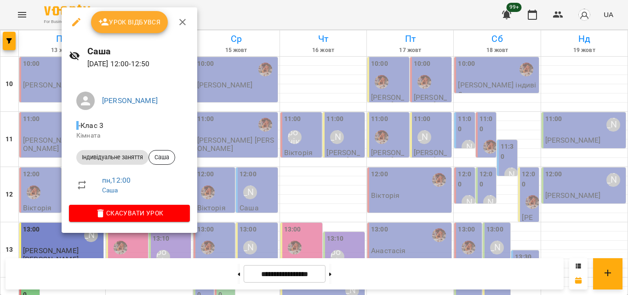
click at [242, 21] on div at bounding box center [314, 147] width 628 height 295
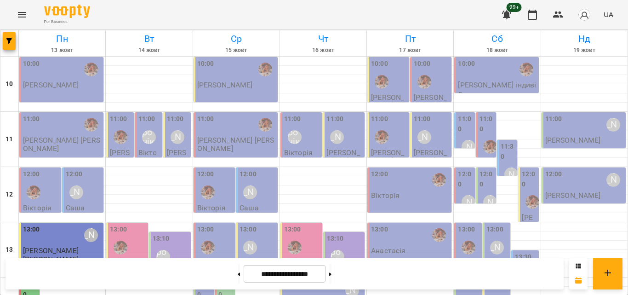
click at [51, 169] on div "12:00" at bounding box center [41, 186] width 36 height 34
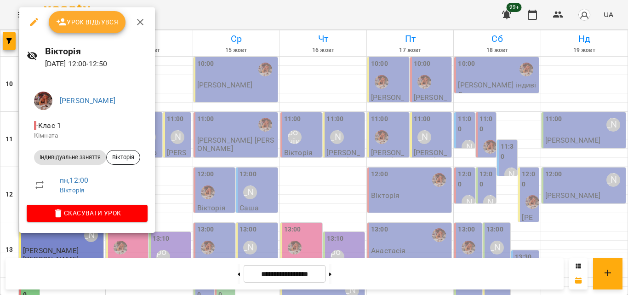
click at [206, 15] on div at bounding box center [314, 147] width 628 height 295
